Goal: Information Seeking & Learning: Learn about a topic

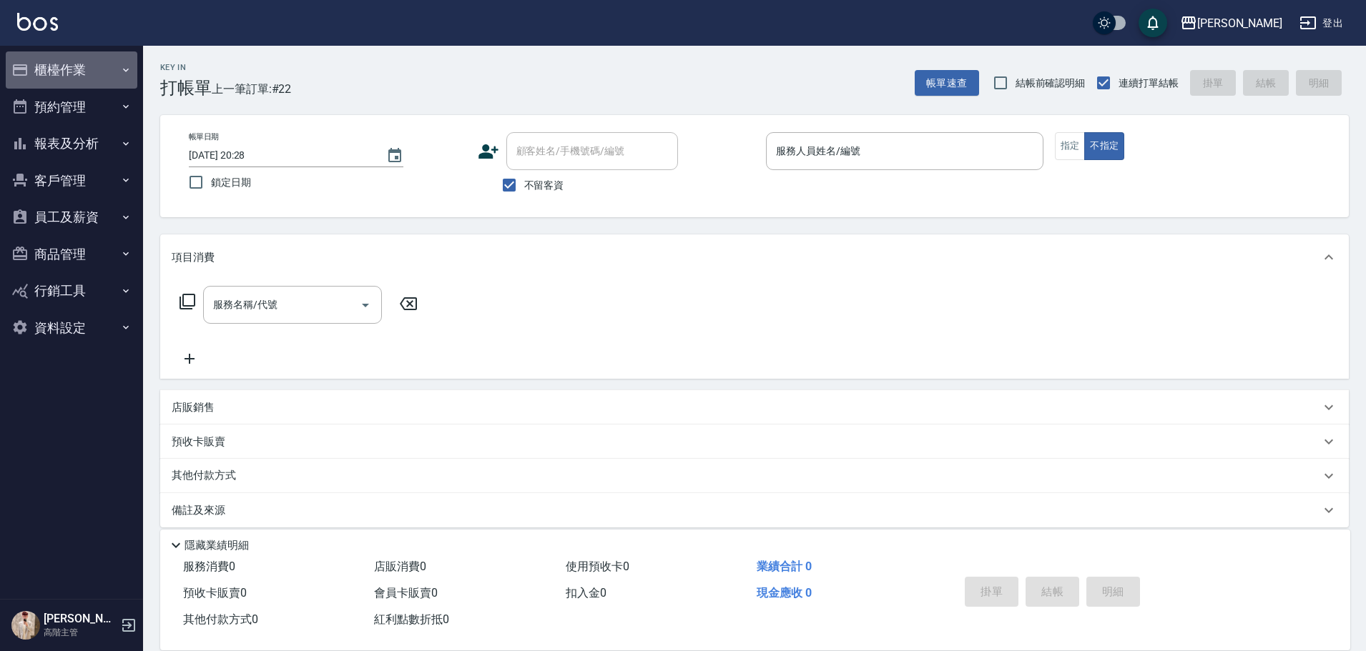
click at [79, 56] on button "櫃檯作業" at bounding box center [72, 69] width 132 height 37
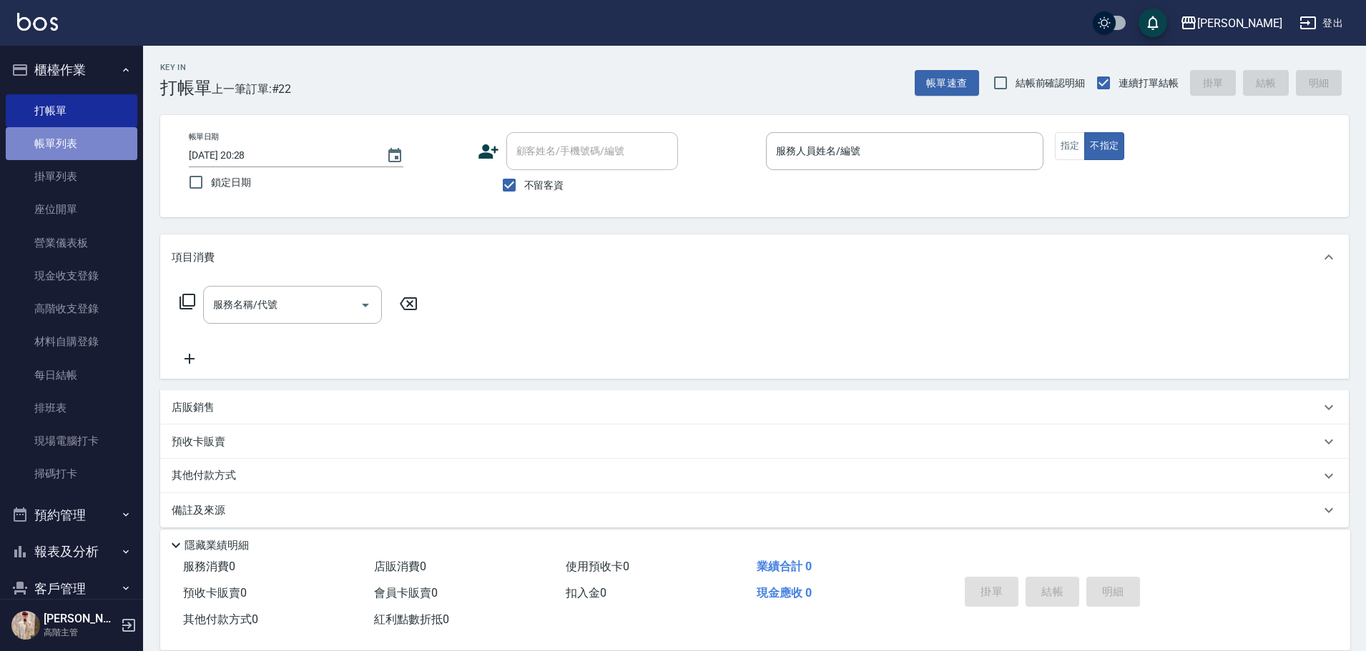
click at [96, 139] on link "帳單列表" at bounding box center [72, 143] width 132 height 33
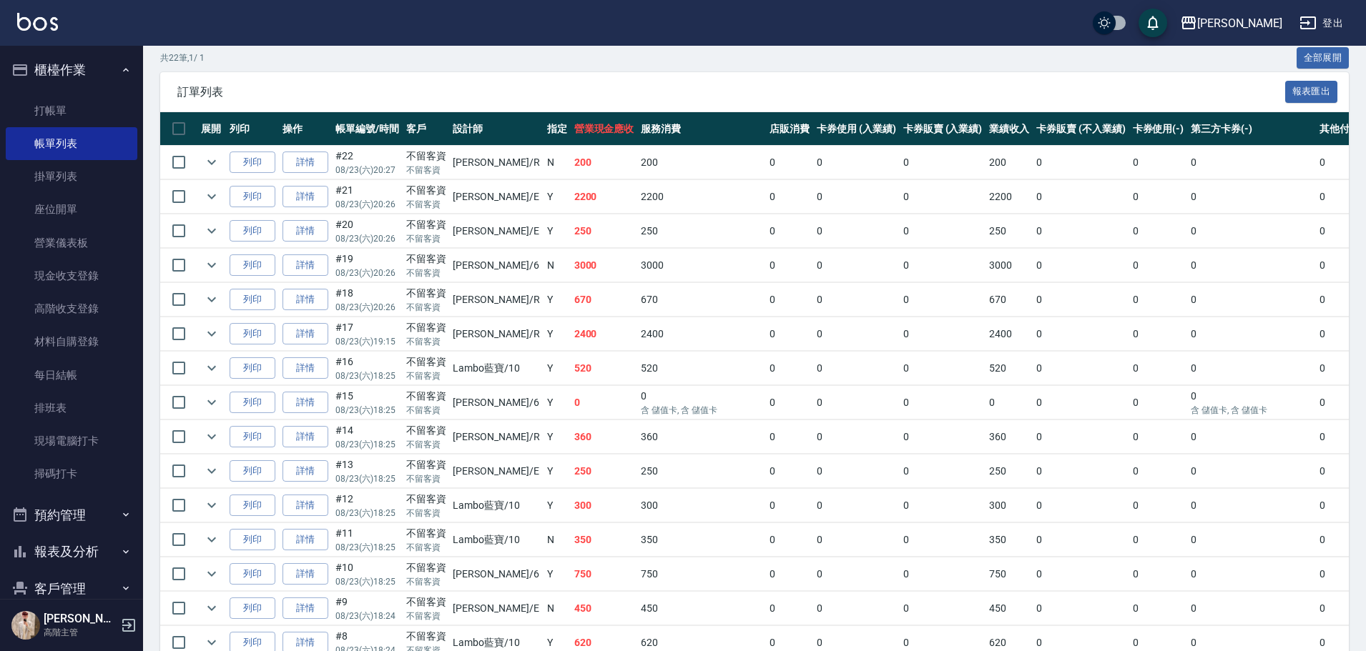
scroll to position [286, 0]
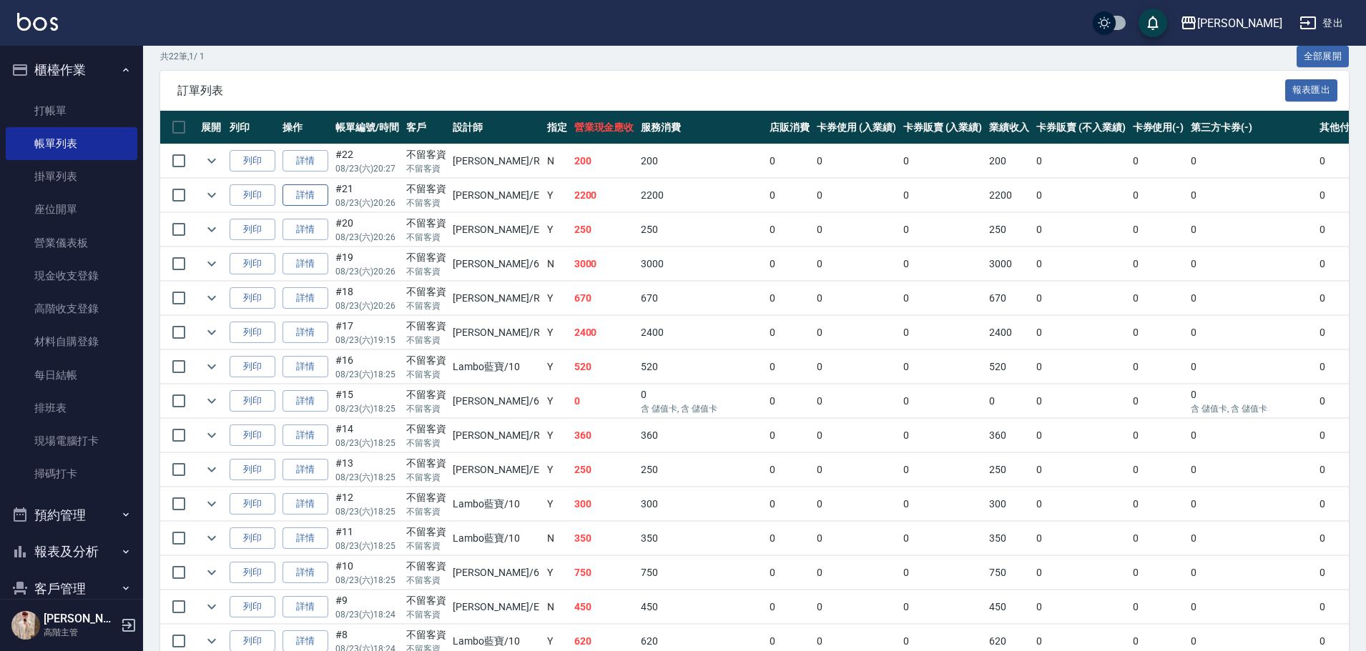
click at [311, 193] on link "詳情" at bounding box center [305, 195] width 46 height 22
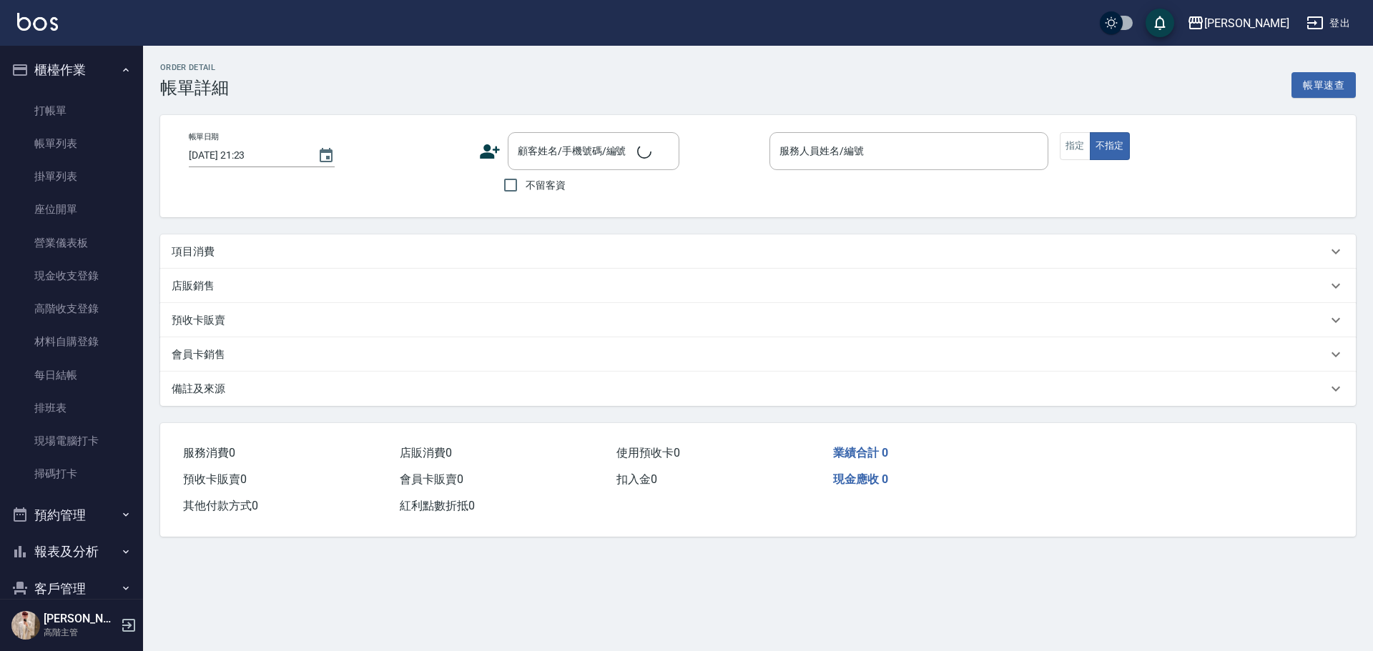
type input "[DATE] 20:26"
checkbox input "true"
type input "[PERSON_NAME]"
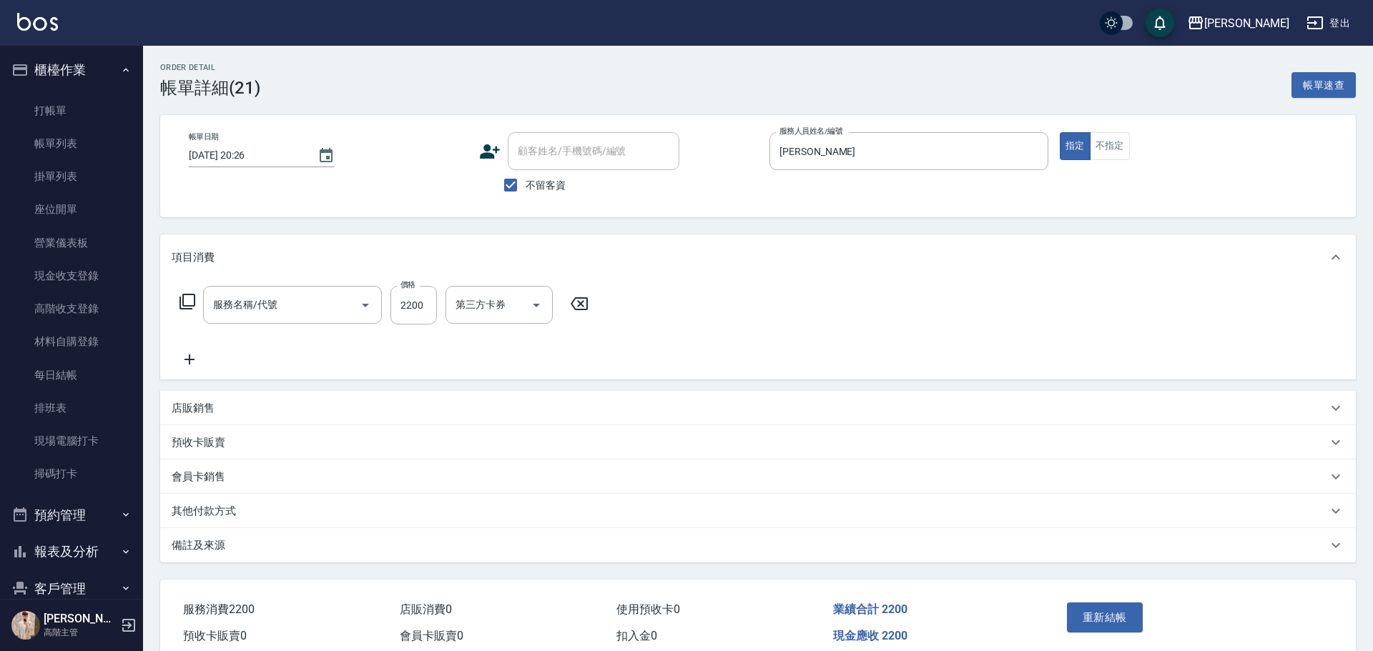
type input "店內染套2000up(L3)"
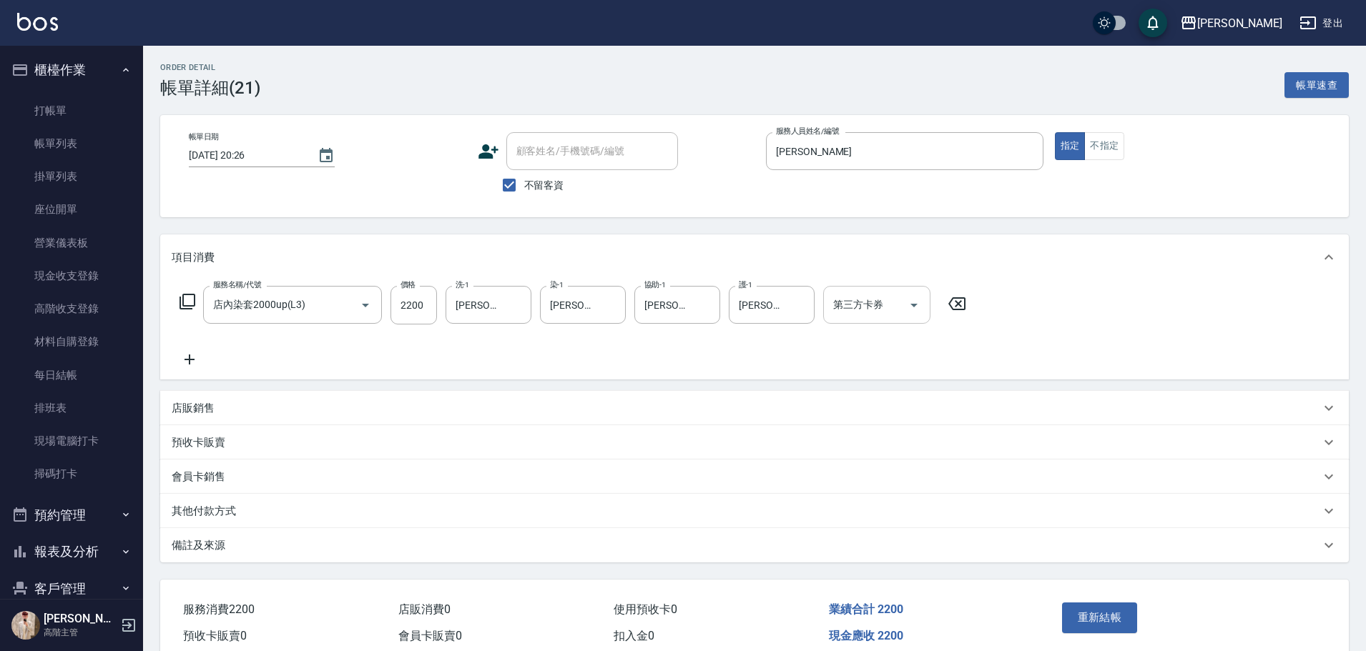
click at [921, 305] on icon "Open" at bounding box center [913, 305] width 17 height 17
click at [891, 373] on span "轉帳" at bounding box center [876, 365] width 107 height 24
type input "轉帳"
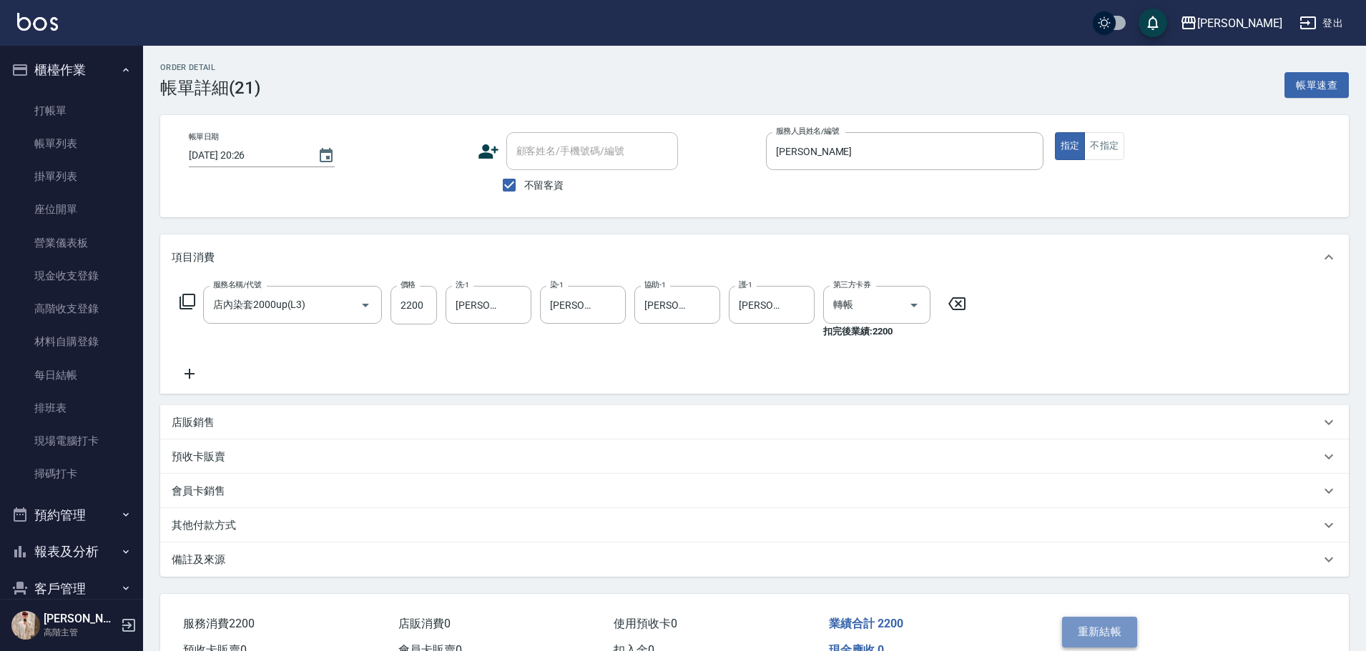
click at [1076, 630] on button "重新結帳" at bounding box center [1100, 632] width 76 height 30
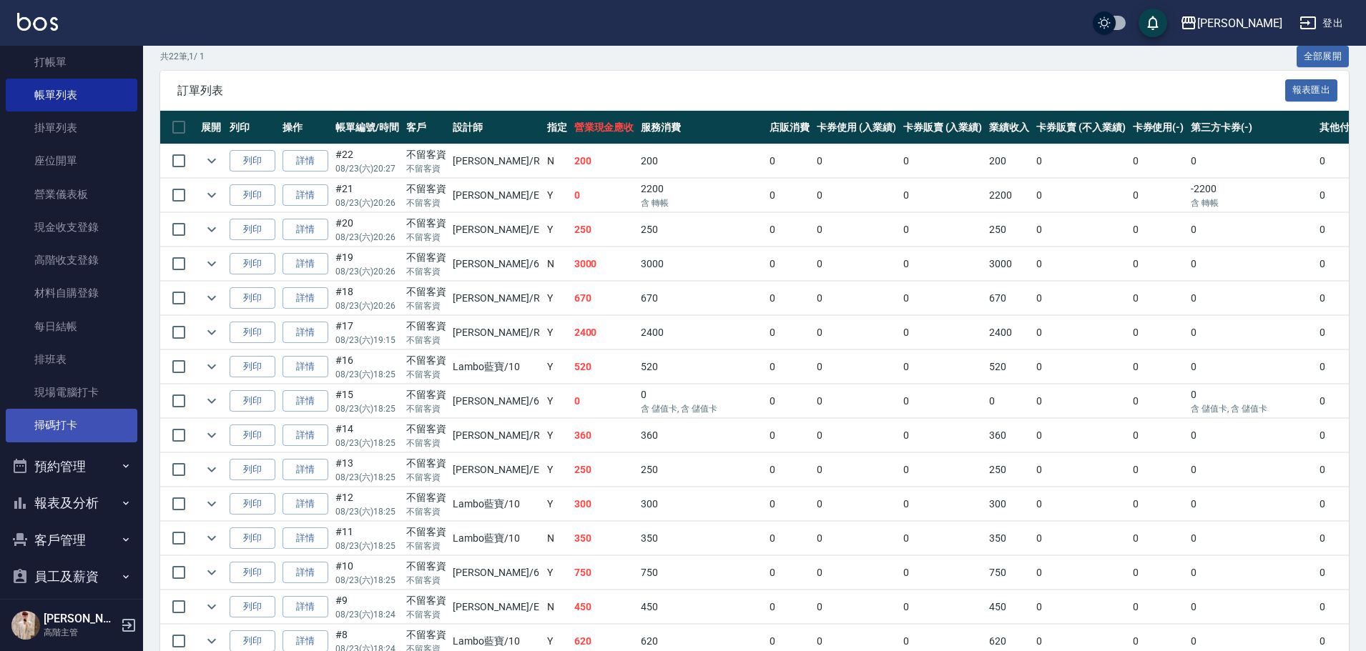
scroll to position [143, 0]
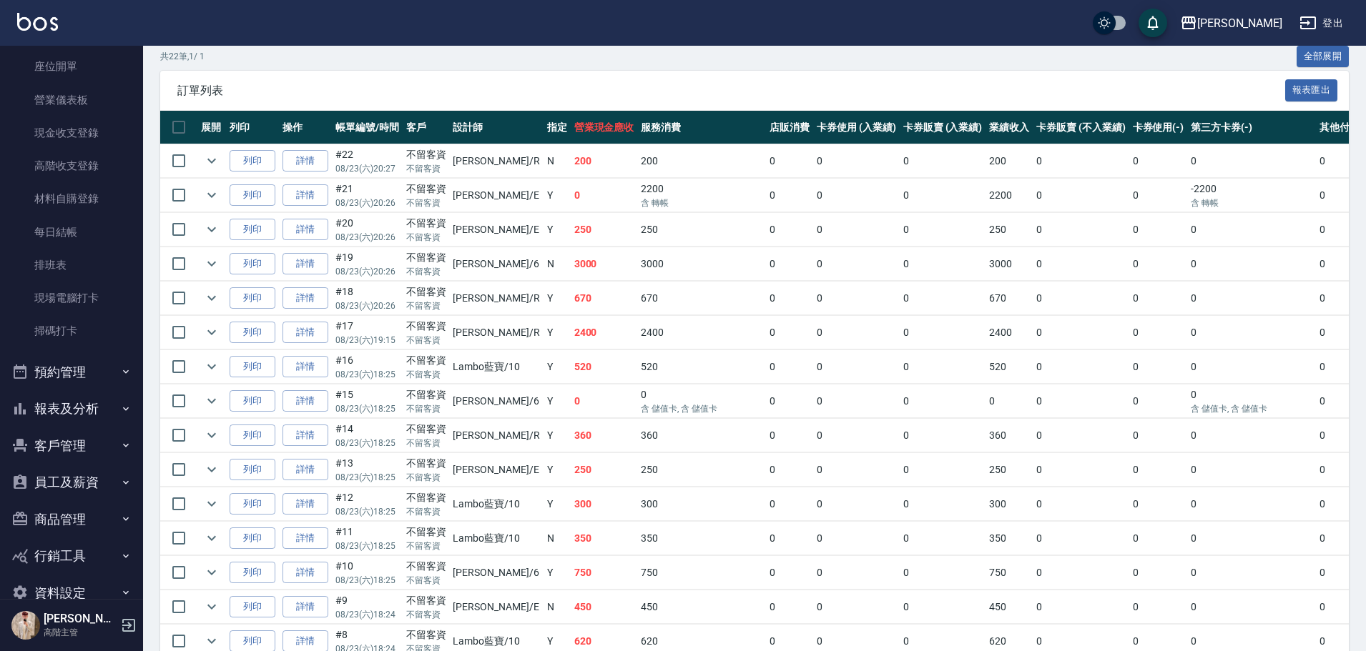
click at [123, 408] on icon "button" at bounding box center [126, 409] width 6 height 4
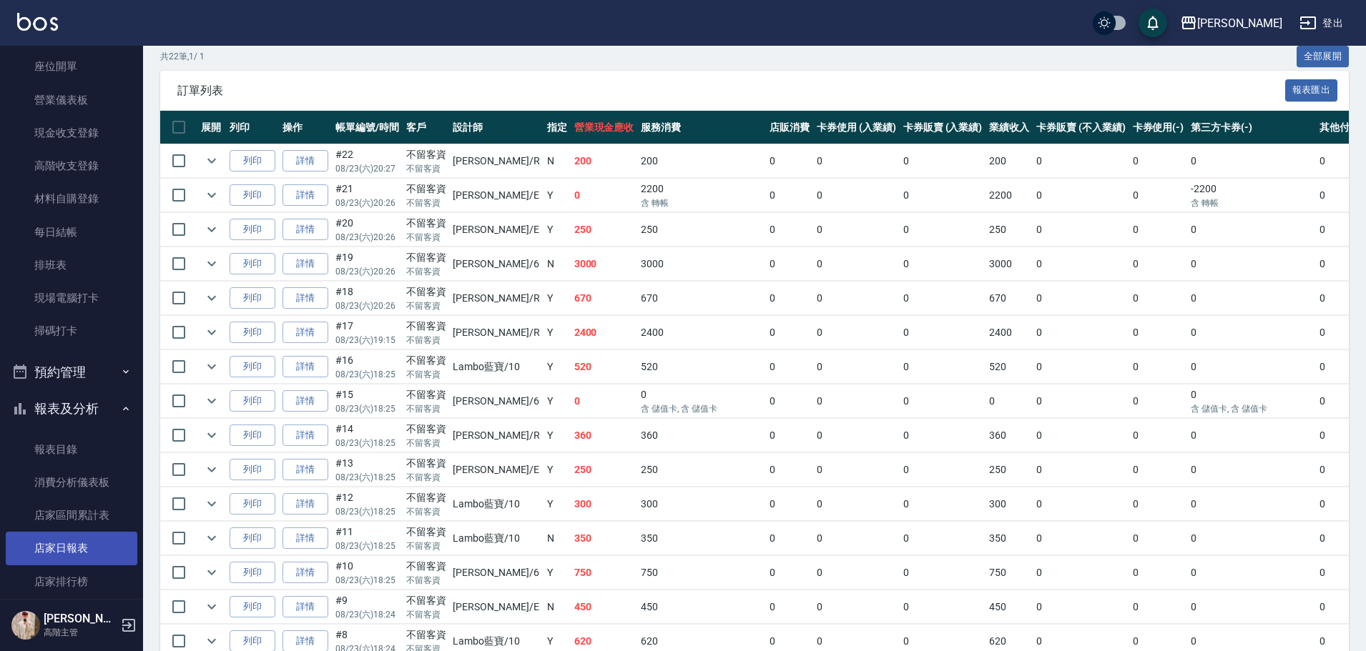
click at [102, 549] on link "店家日報表" at bounding box center [72, 548] width 132 height 33
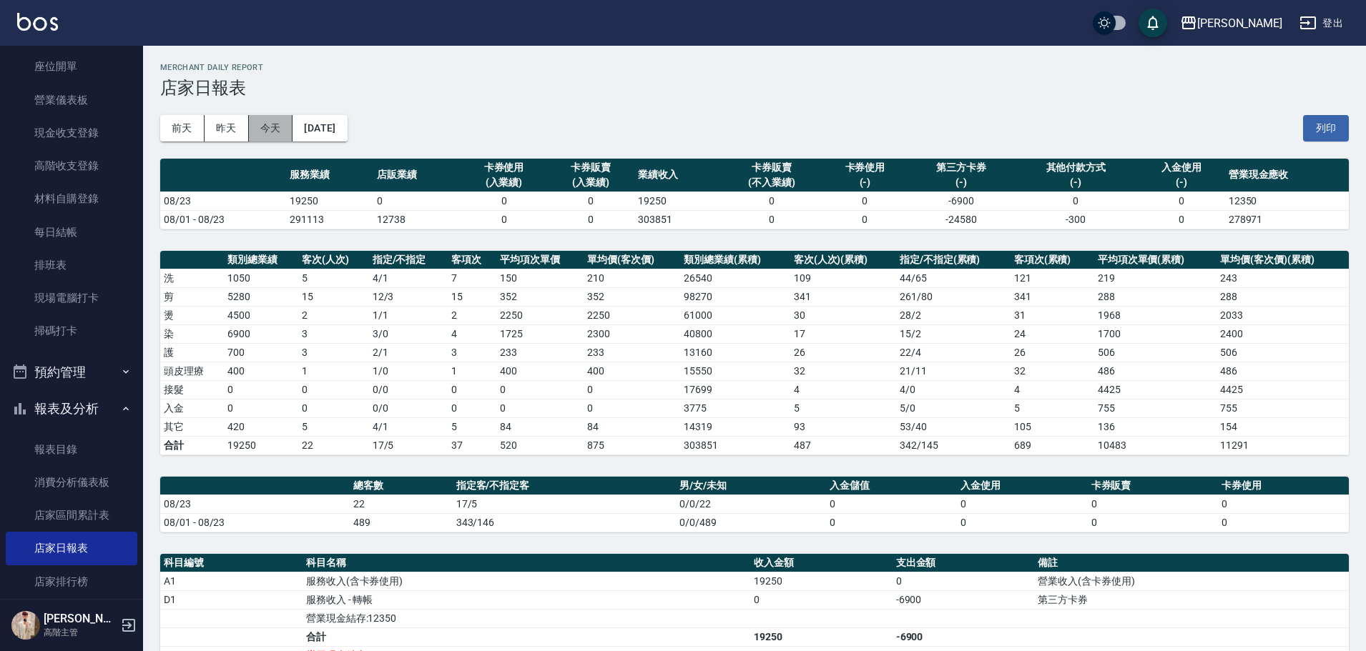
click at [276, 134] on button "今天" at bounding box center [271, 128] width 44 height 26
click at [282, 134] on button "今天" at bounding box center [271, 128] width 44 height 26
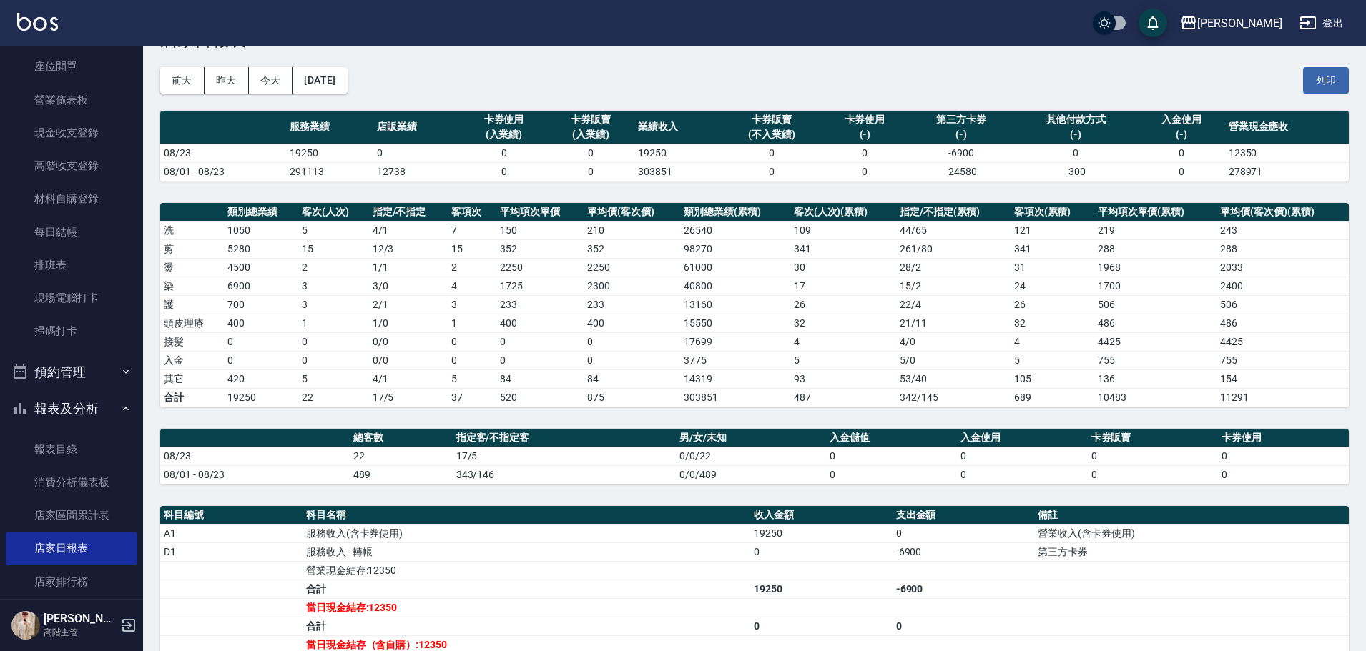
scroll to position [143, 0]
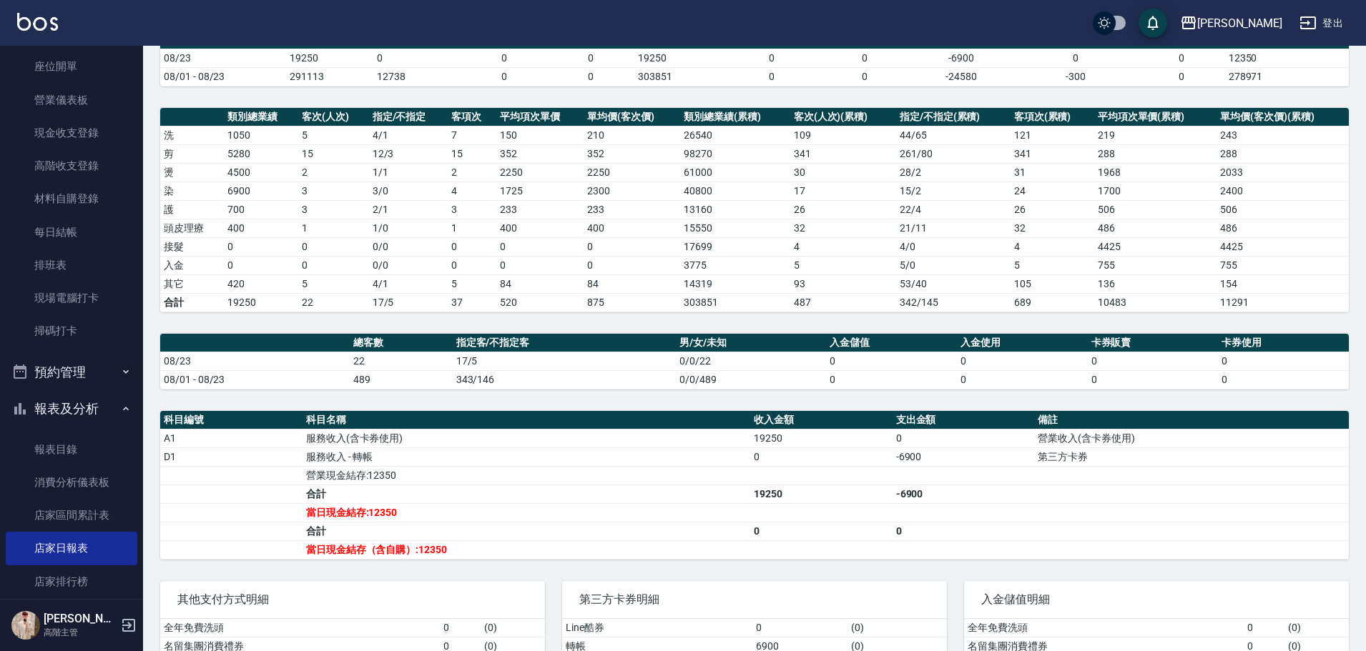
click at [56, 19] on img at bounding box center [37, 22] width 41 height 18
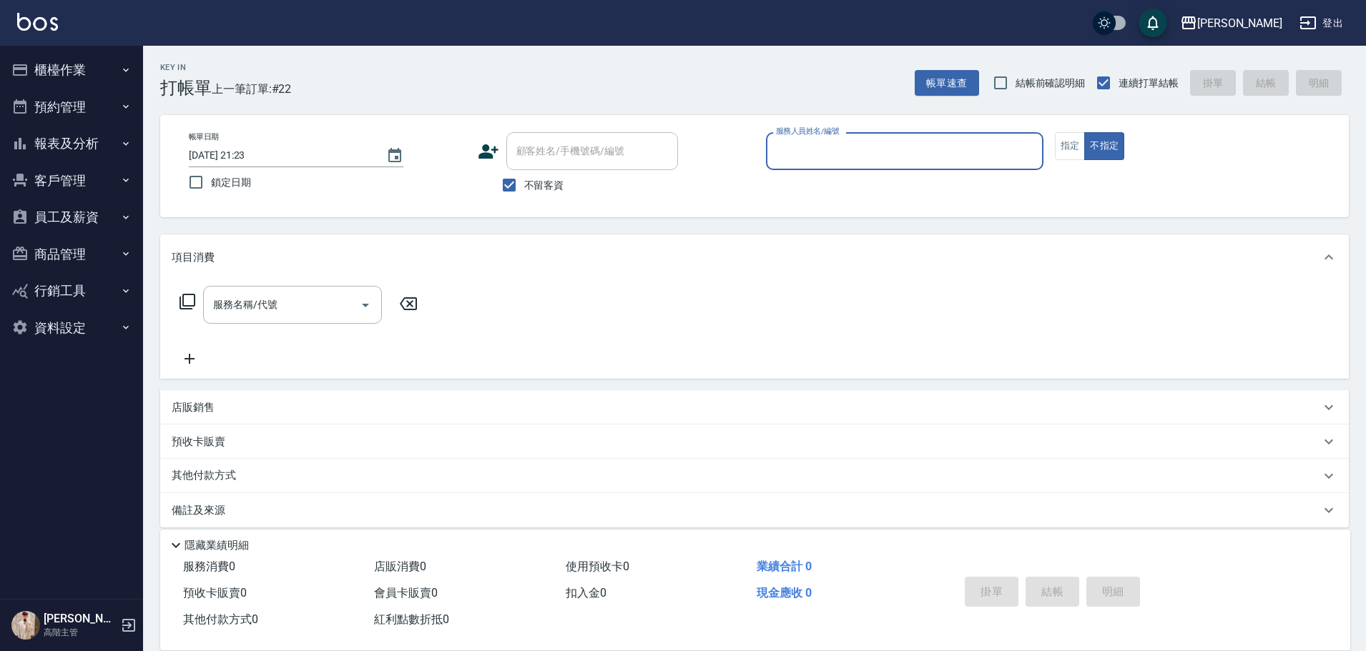
click at [102, 150] on button "報表及分析" at bounding box center [72, 143] width 132 height 37
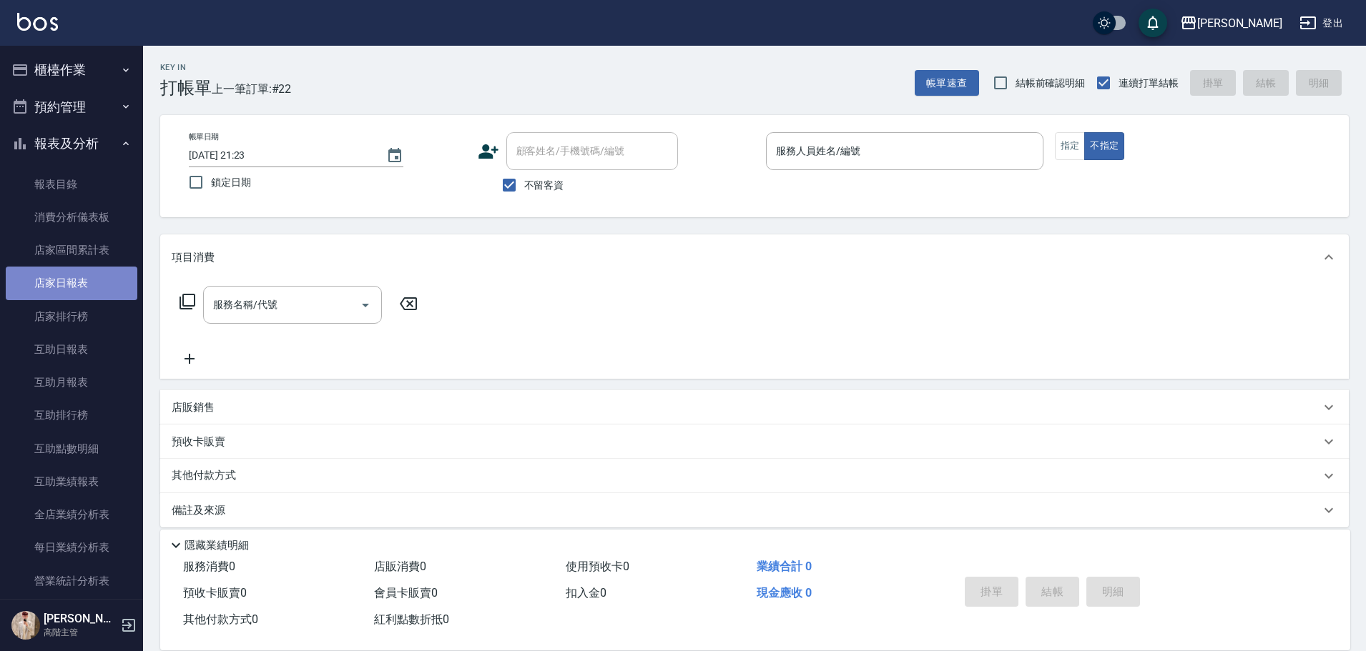
click at [85, 296] on link "店家日報表" at bounding box center [72, 283] width 132 height 33
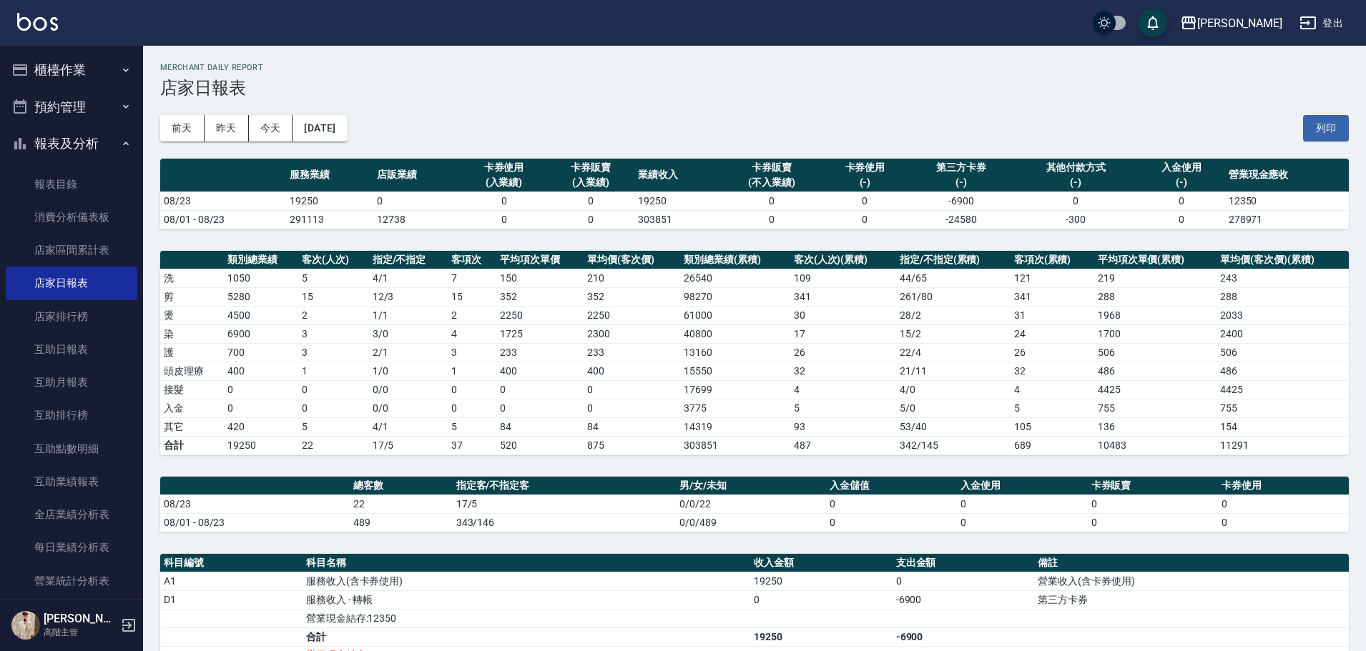
click at [97, 109] on button "預約管理" at bounding box center [72, 107] width 132 height 37
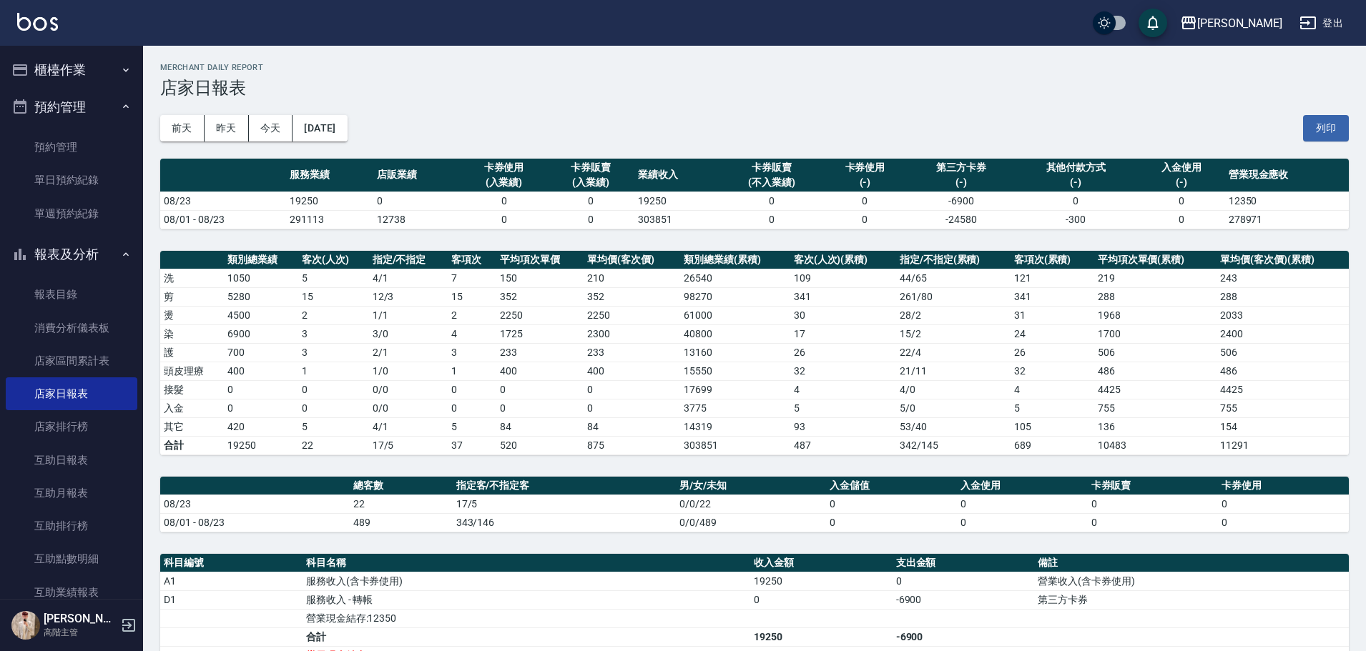
click at [101, 67] on button "櫃檯作業" at bounding box center [72, 69] width 132 height 37
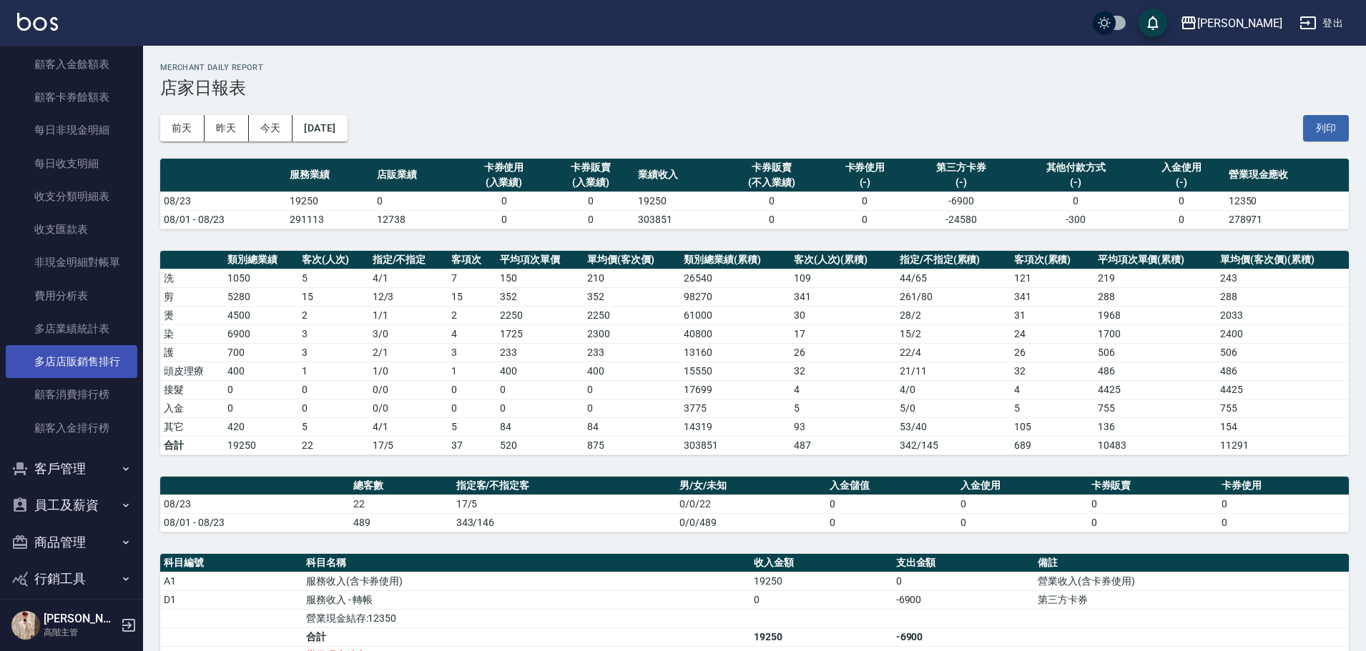
scroll to position [1683, 0]
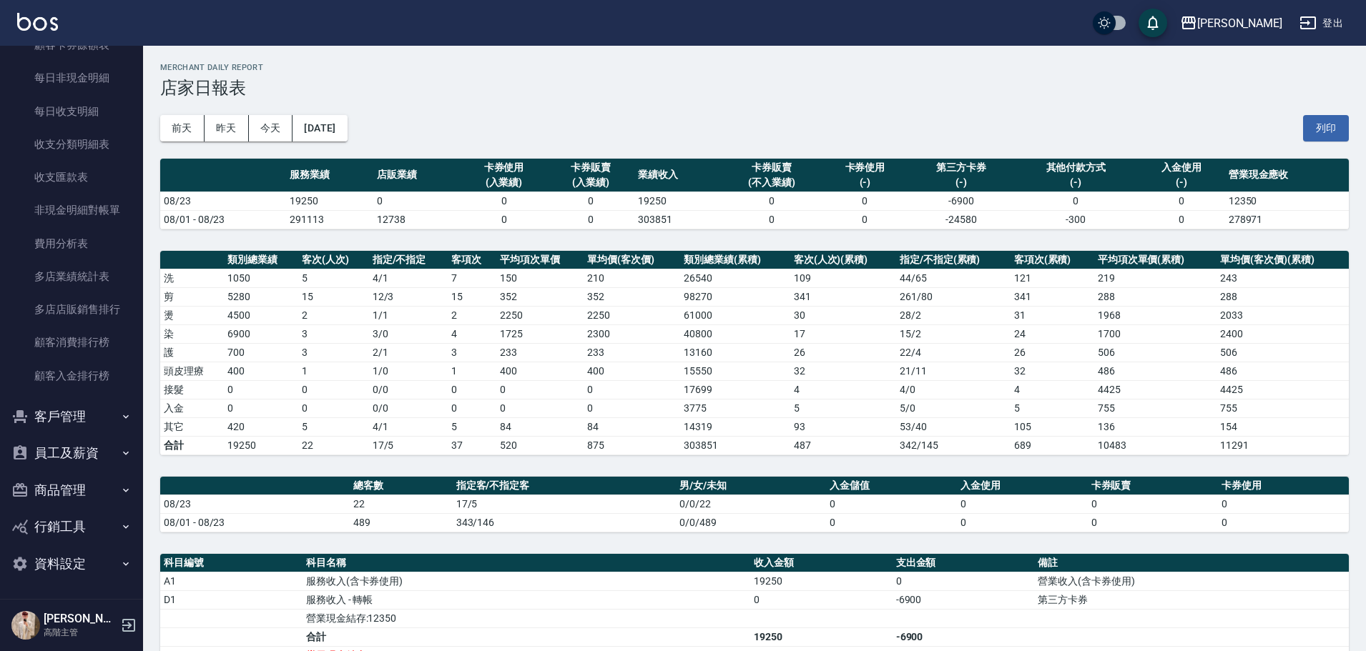
click at [102, 454] on button "員工及薪資" at bounding box center [72, 453] width 132 height 37
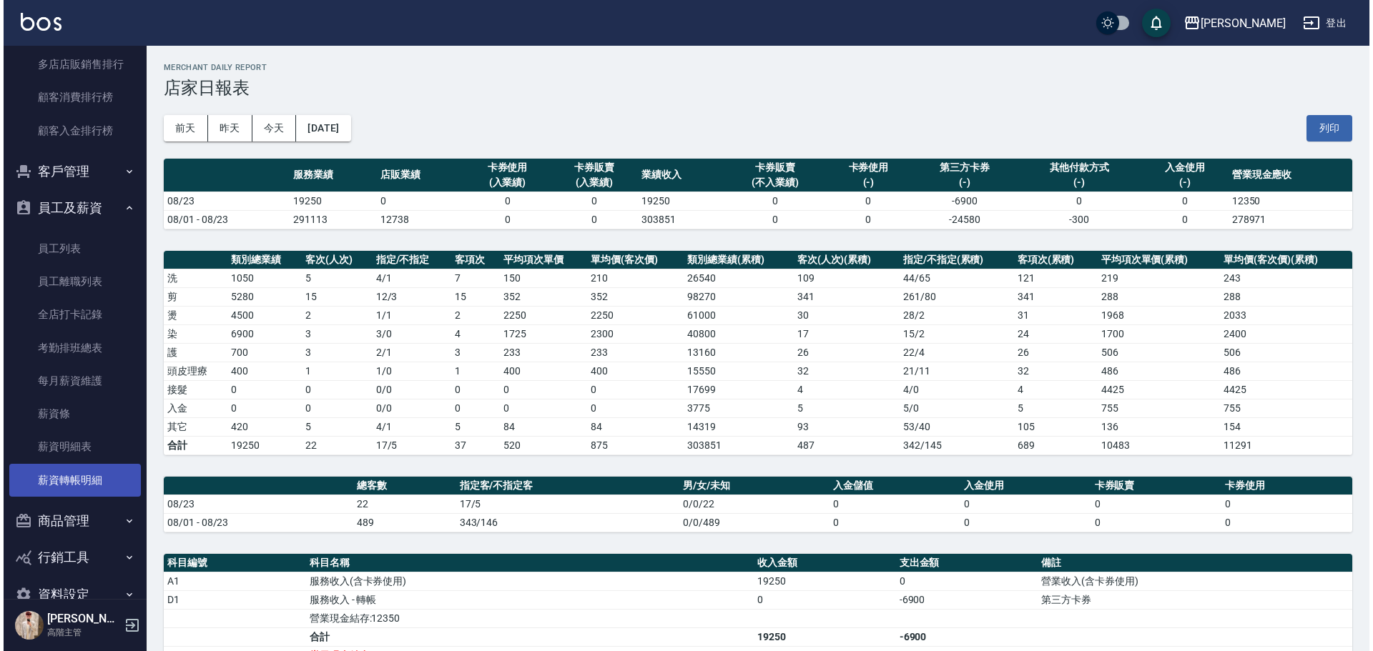
scroll to position [1959, 0]
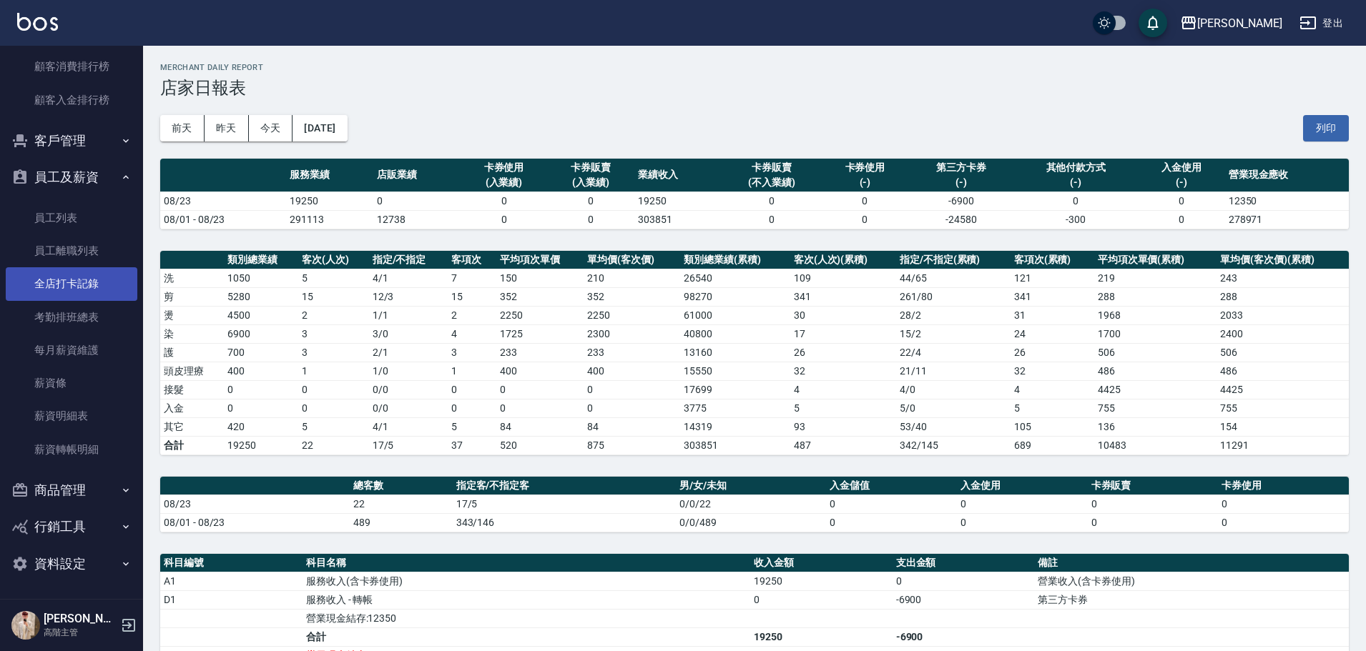
click at [97, 289] on link "全店打卡記錄" at bounding box center [72, 283] width 132 height 33
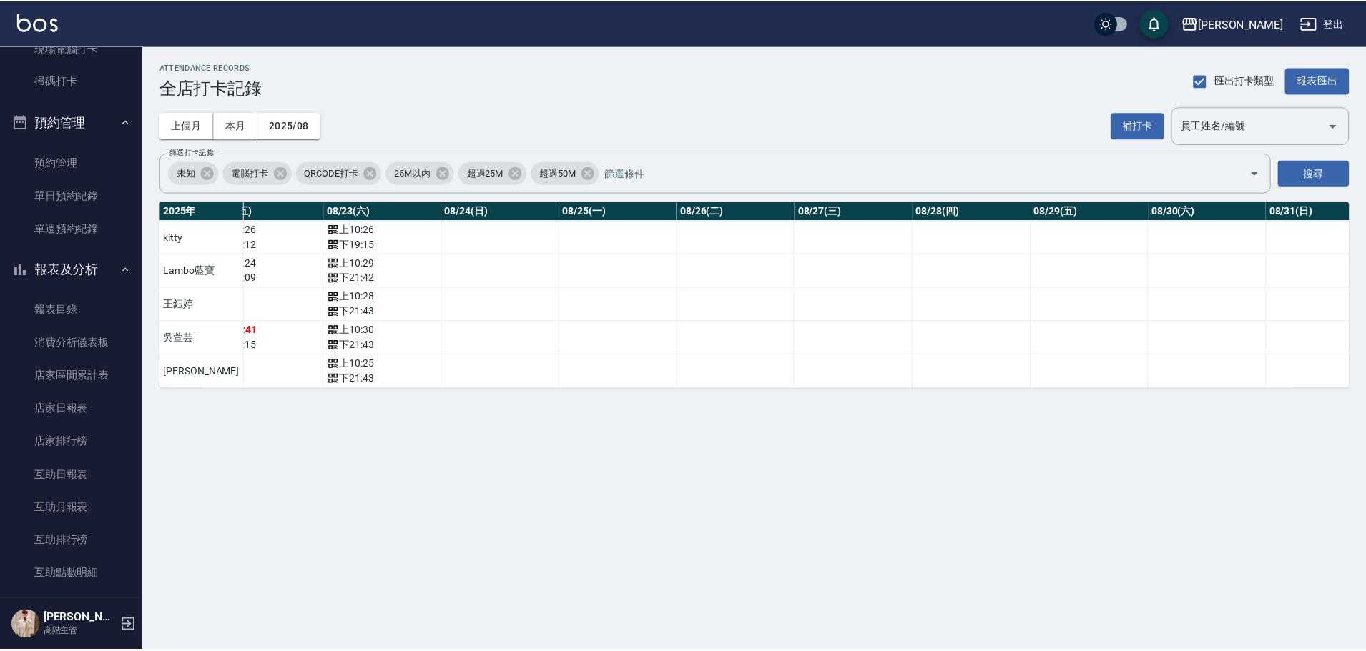
scroll to position [386, 0]
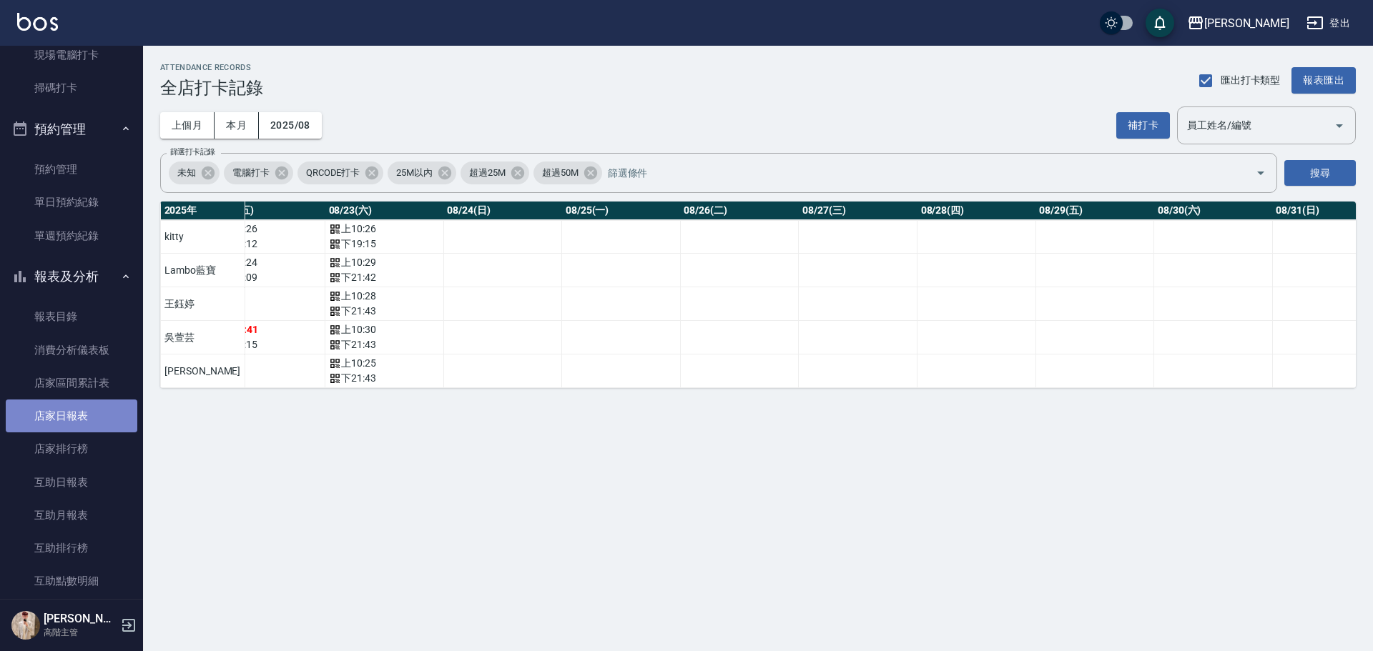
click at [84, 425] on link "店家日報表" at bounding box center [72, 416] width 132 height 33
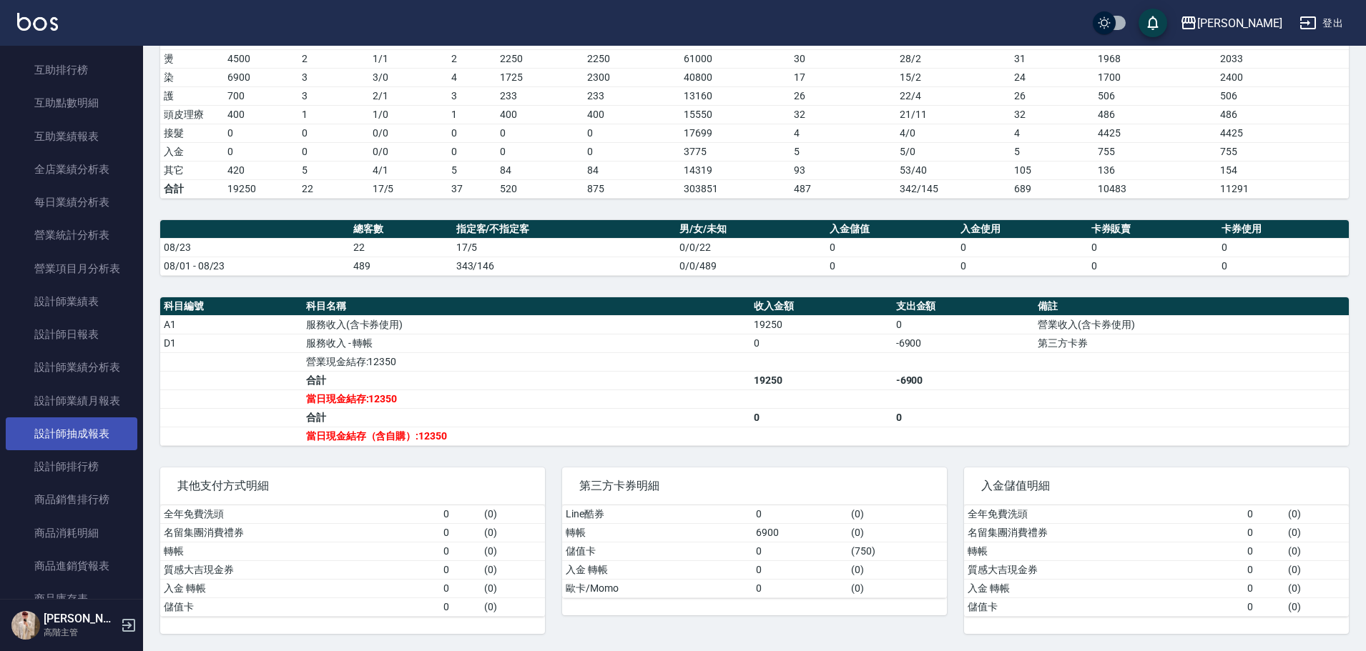
scroll to position [887, 0]
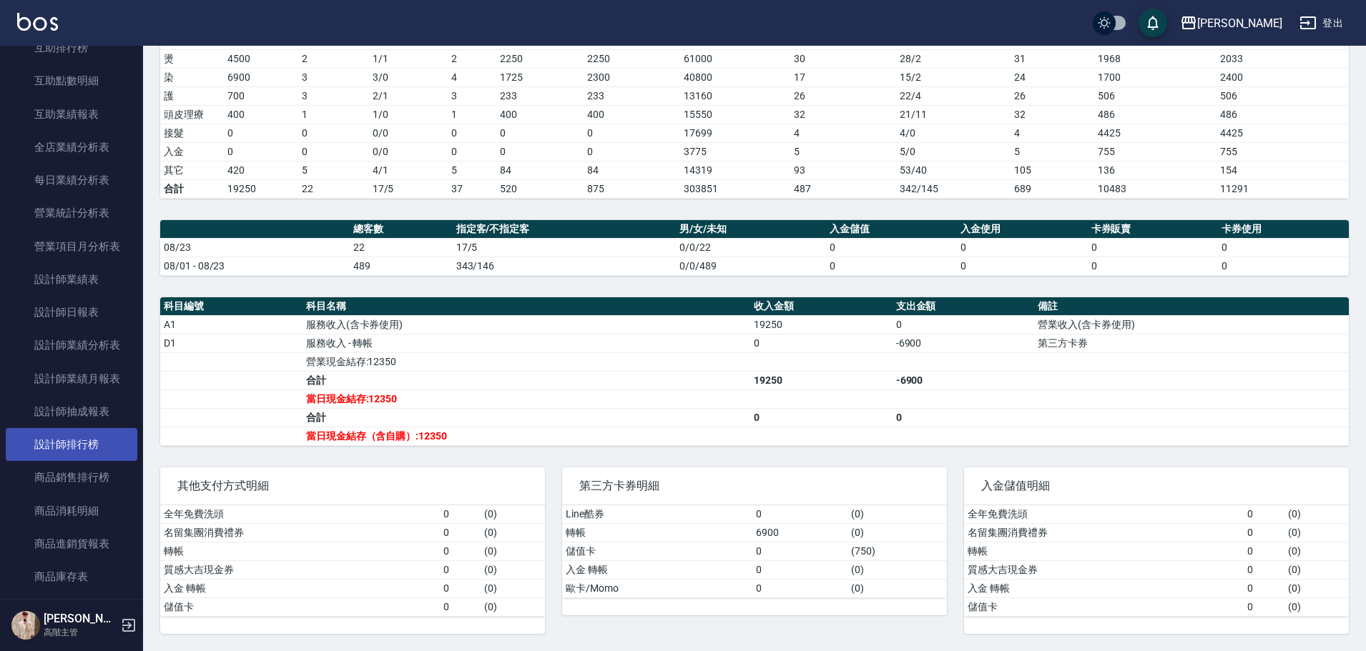
click at [106, 448] on link "設計師排行榜" at bounding box center [72, 444] width 132 height 33
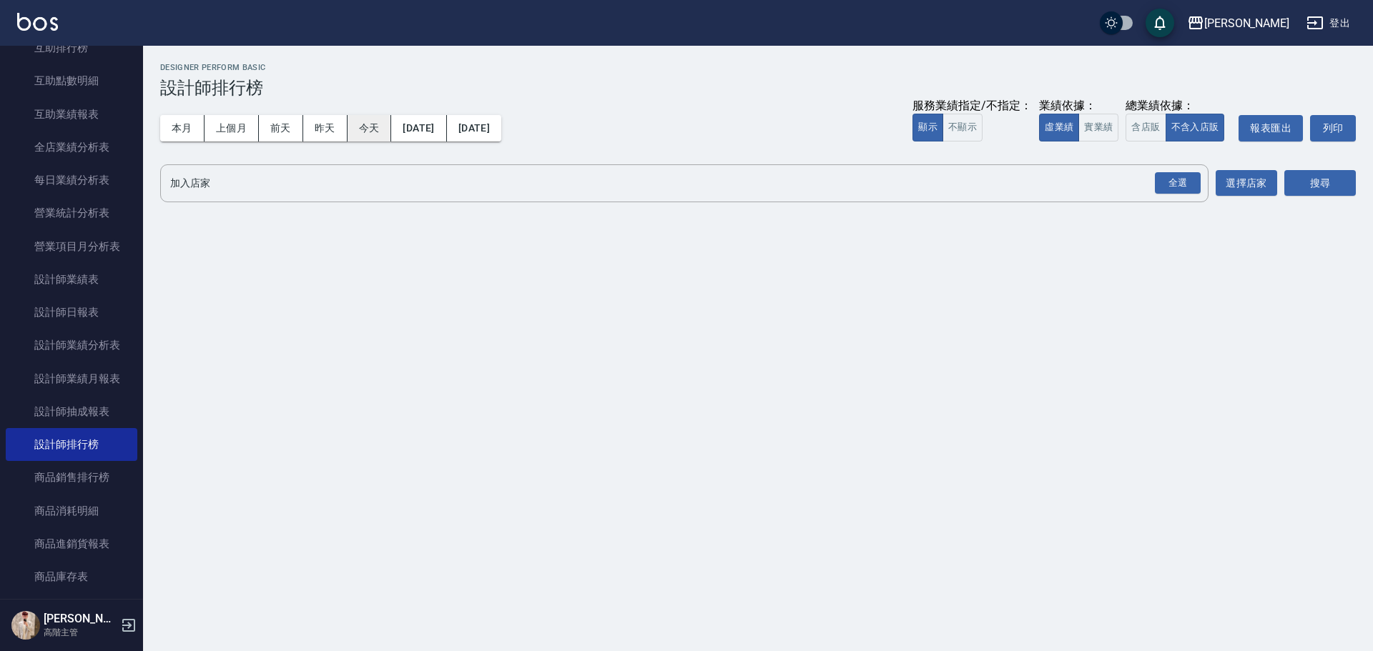
click at [359, 124] on button "今天" at bounding box center [370, 128] width 44 height 26
click at [1102, 132] on button "實業績" at bounding box center [1098, 128] width 40 height 28
click at [1169, 189] on div "全選" at bounding box center [1178, 183] width 46 height 22
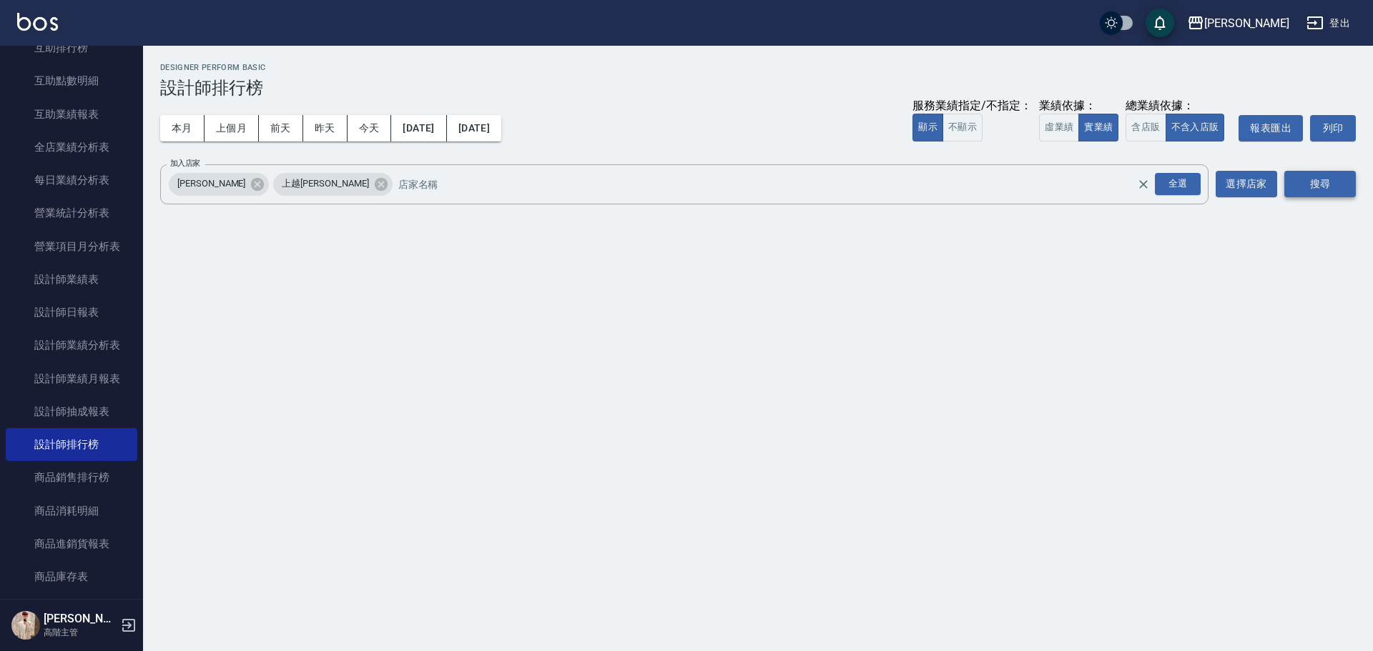
click at [1293, 182] on button "搜尋" at bounding box center [1320, 184] width 72 height 26
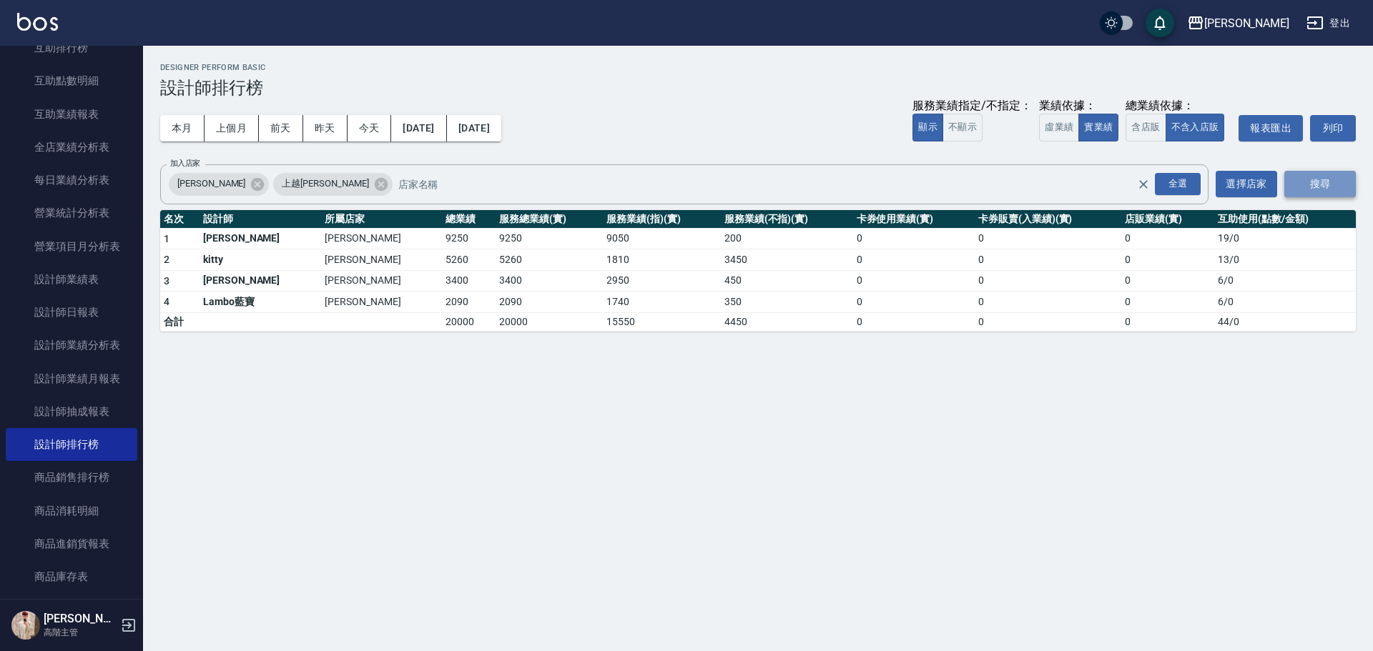
click at [1293, 182] on button "搜尋" at bounding box center [1320, 184] width 72 height 26
click at [196, 125] on button "本月" at bounding box center [182, 128] width 44 height 26
